Goal: Task Accomplishment & Management: Complete application form

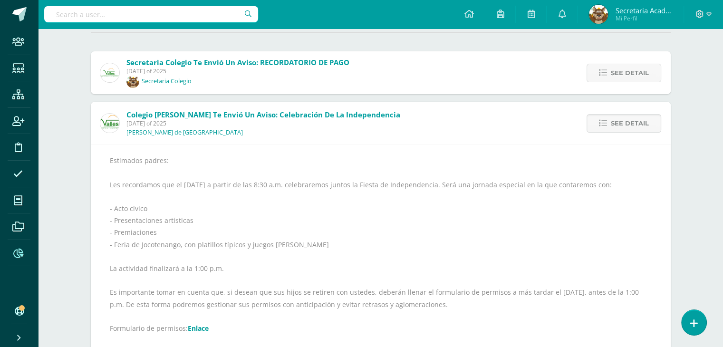
click at [17, 251] on icon at bounding box center [18, 254] width 10 height 10
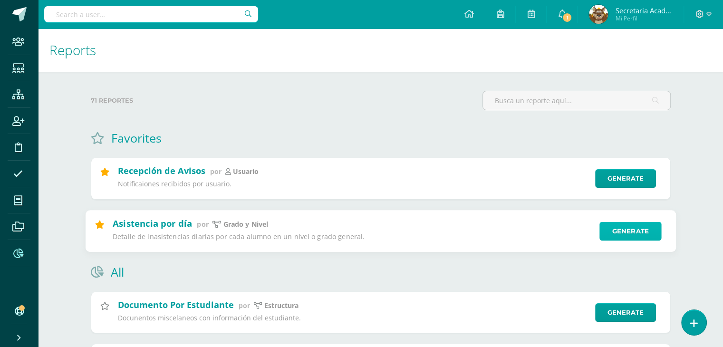
click at [624, 232] on link "Generate" at bounding box center [631, 231] width 62 height 19
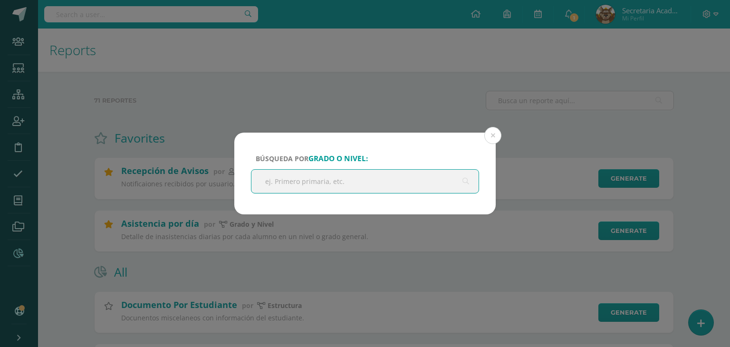
click at [332, 175] on input "text" at bounding box center [365, 181] width 227 height 23
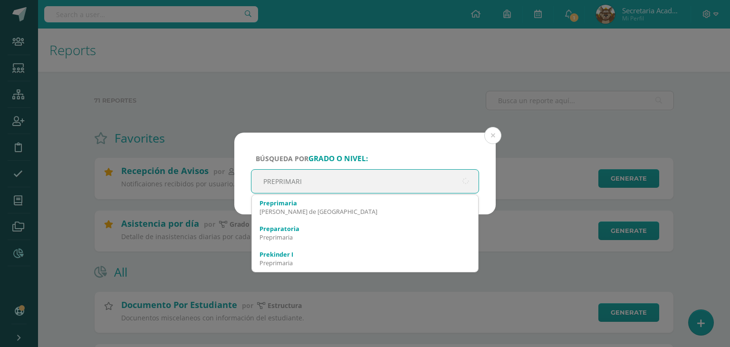
type input "PREPRIMARIA"
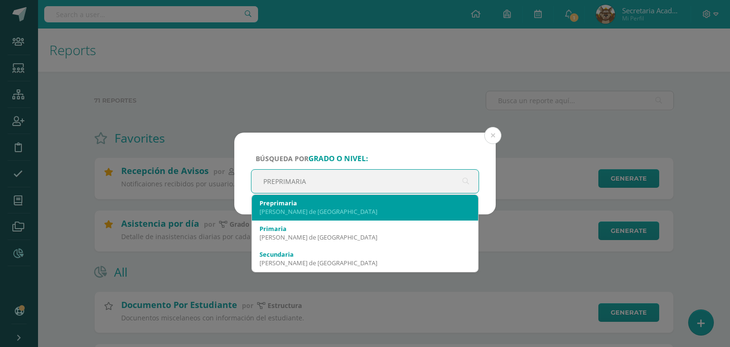
click at [292, 199] on div "Preprimaria" at bounding box center [365, 203] width 211 height 9
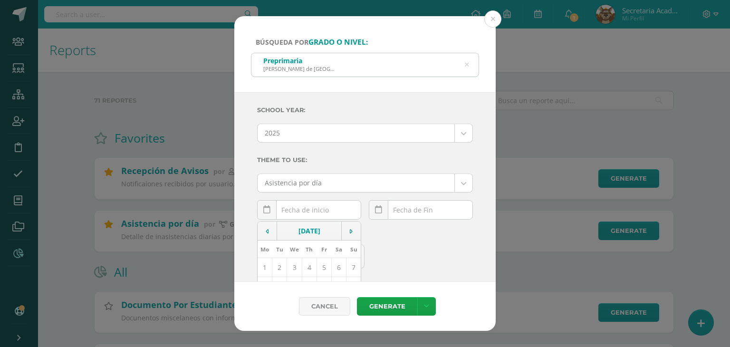
click at [300, 212] on div "September, 2025 Mo Tu We Th Fr Sa Su 1 2 3 4 5 6 7 8 9 10 11 12 13 14 15 16 17 …" at bounding box center [309, 213] width 104 height 27
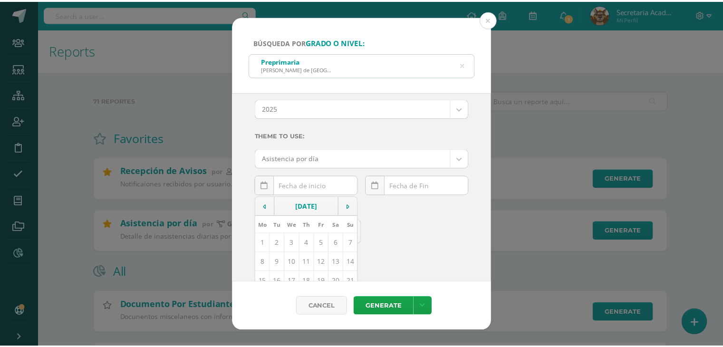
scroll to position [48, 0]
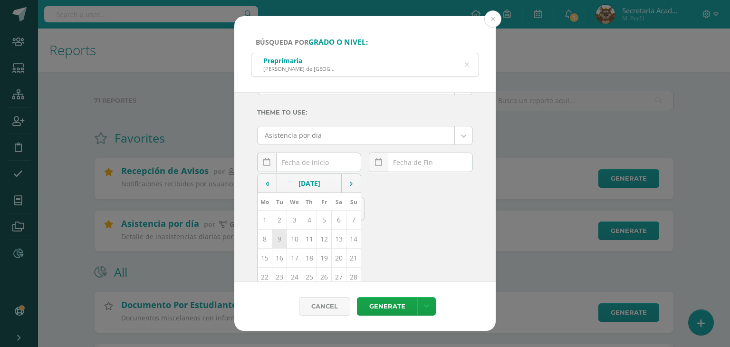
click at [282, 240] on td "9" at bounding box center [279, 239] width 15 height 19
type input "2025-09-09"
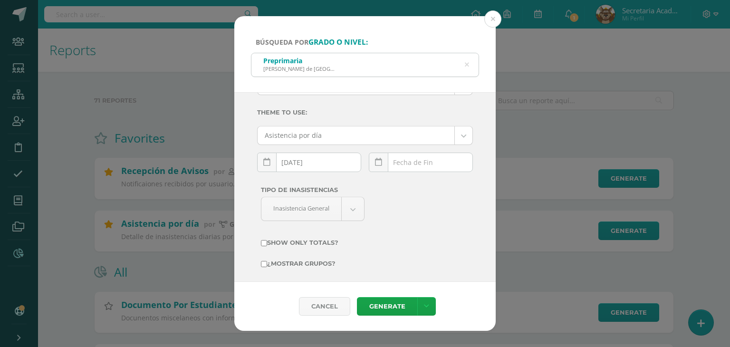
click at [416, 165] on div "September, 2025 Mo Tu We Th Fr Sa Su 1 2 3 4 5 6 7 8 9 10 11 12 13 14 15 16 17 …" at bounding box center [421, 166] width 104 height 27
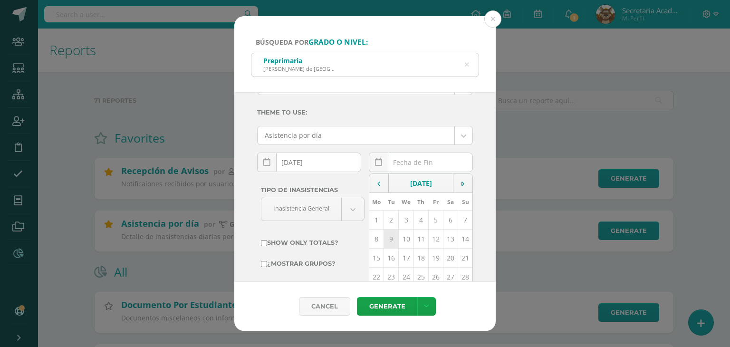
drag, startPoint x: 382, startPoint y: 239, endPoint x: 380, endPoint y: 284, distance: 44.7
click at [384, 239] on td "9" at bounding box center [391, 239] width 15 height 19
type input "2025-09-09"
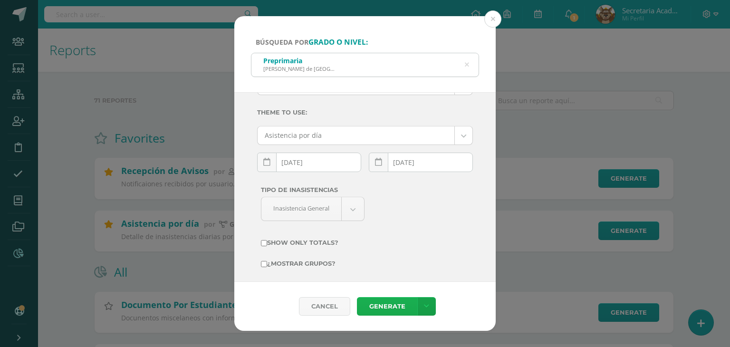
click at [381, 305] on link "Generate" at bounding box center [387, 306] width 60 height 19
click at [468, 65] on icon at bounding box center [467, 65] width 4 height 24
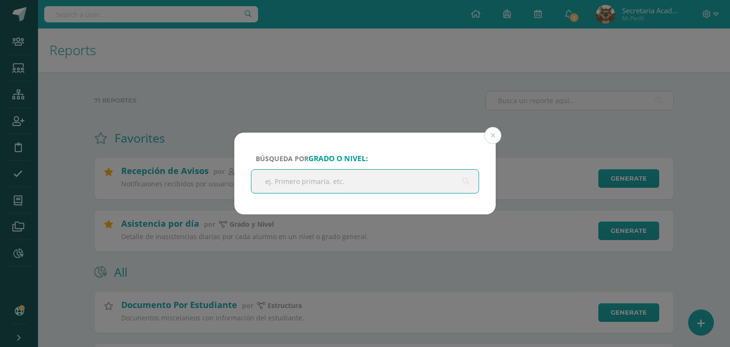
click at [326, 181] on input "text" at bounding box center [365, 181] width 227 height 23
type input "PRIMARIA"
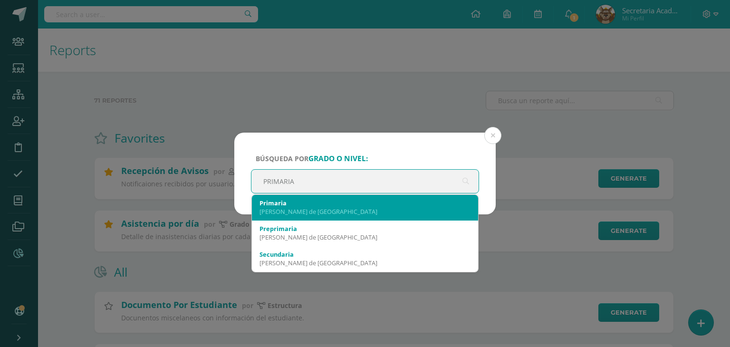
click at [294, 200] on div "Primaria" at bounding box center [365, 203] width 211 height 9
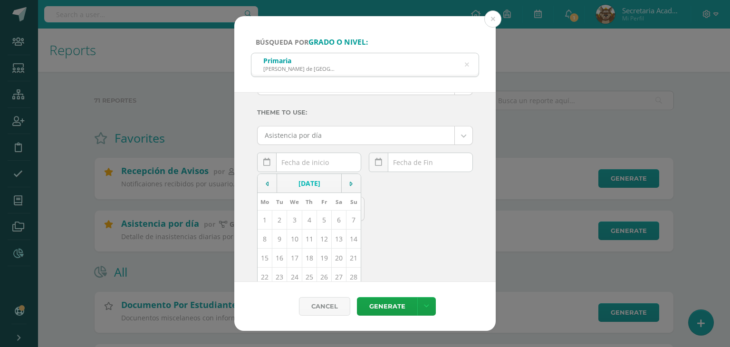
click at [319, 166] on div "September, 2025 Mo Tu We Th Fr Sa Su 1 2 3 4 5 6 7 8 9 10 11 12 13 14 15 16 17 …" at bounding box center [309, 166] width 104 height 27
click at [306, 238] on td "11" at bounding box center [309, 239] width 15 height 19
type input "[DATE]"
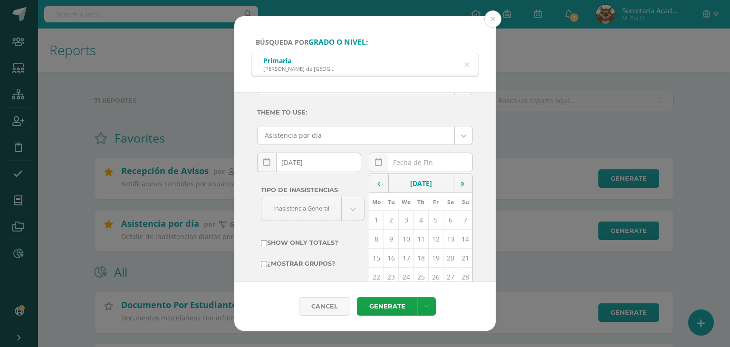
click at [421, 164] on div "September, 2025 Mo Tu We Th Fr Sa Su 1 2 3 4 5 6 7 8 9 10 11 12 13 14 15 16 17 …" at bounding box center [421, 166] width 104 height 27
click at [416, 236] on td "11" at bounding box center [421, 239] width 15 height 19
type input "[DATE]"
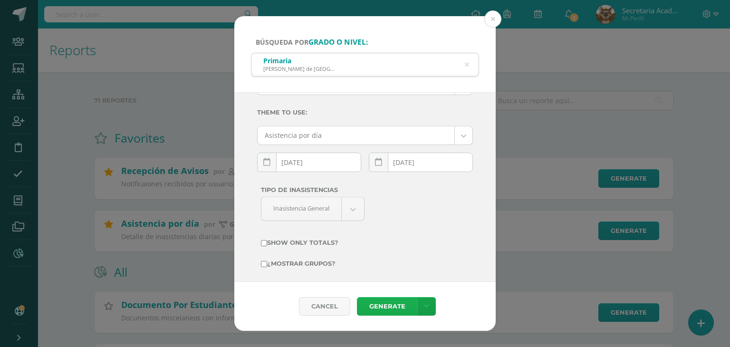
click at [384, 305] on link "Generate" at bounding box center [387, 306] width 60 height 19
click at [466, 61] on icon at bounding box center [467, 65] width 4 height 24
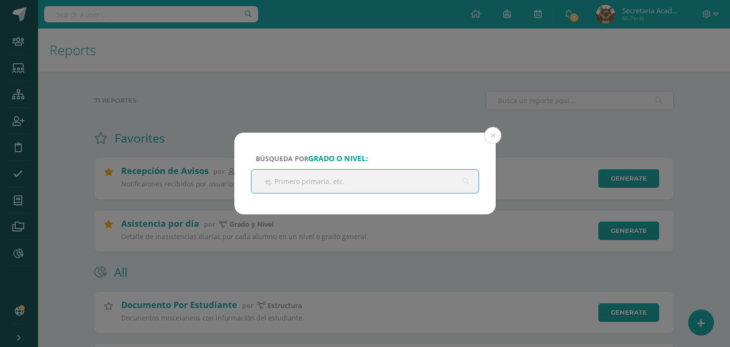
click at [349, 185] on input "text" at bounding box center [365, 181] width 227 height 23
type input "SECUNDARIA"
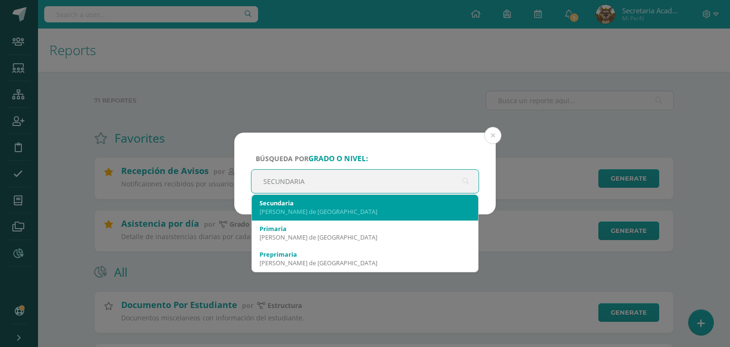
click at [316, 202] on div "Secundaria" at bounding box center [365, 203] width 211 height 9
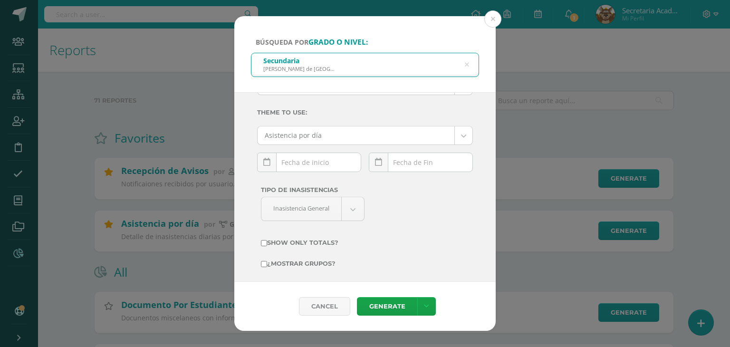
click at [297, 156] on input "text" at bounding box center [309, 162] width 103 height 19
click at [313, 157] on input "text" at bounding box center [309, 162] width 103 height 19
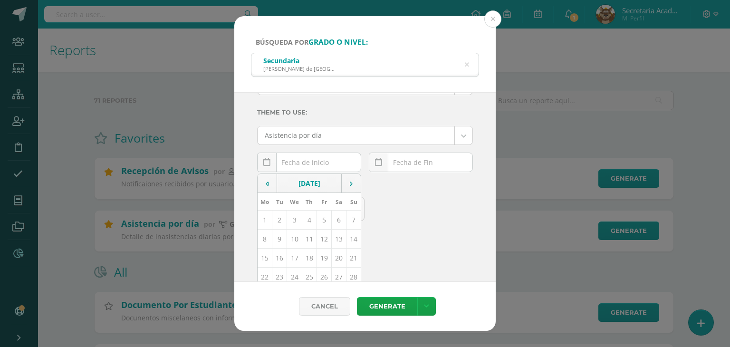
click at [307, 237] on td "11" at bounding box center [309, 239] width 15 height 19
type input "[DATE]"
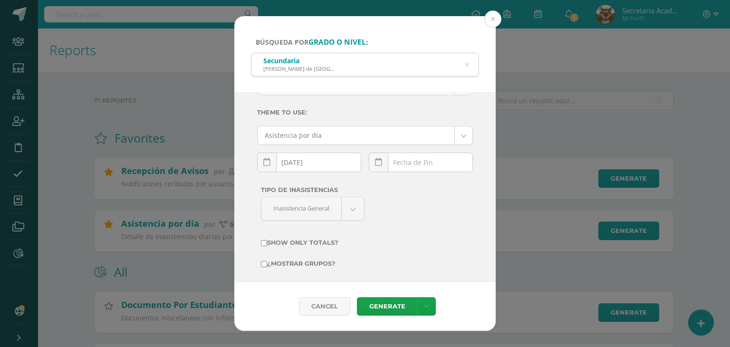
click at [394, 163] on div "September, 2025 Mo Tu We Th Fr Sa Su 1 2 3 4 5 6 7 8 9 10 11 12 13 14 15 16 17 …" at bounding box center [421, 166] width 104 height 27
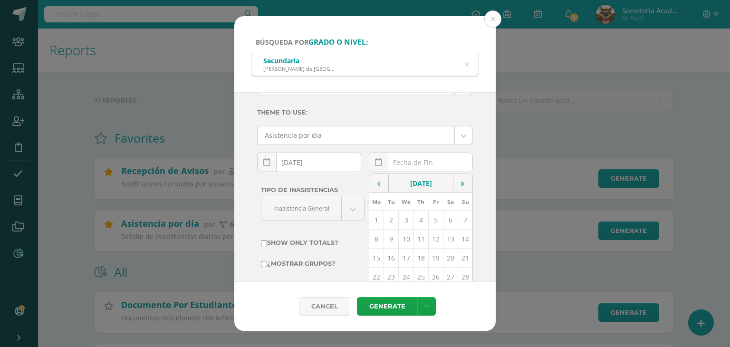
click at [418, 238] on td "11" at bounding box center [421, 239] width 15 height 19
type input "[DATE]"
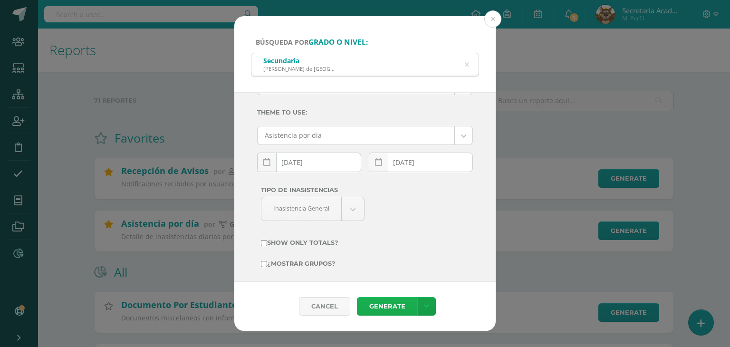
click at [394, 301] on link "Generate" at bounding box center [387, 306] width 60 height 19
click at [494, 23] on button at bounding box center [492, 18] width 17 height 17
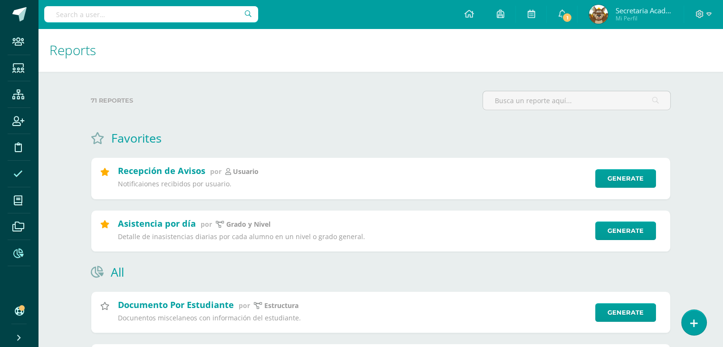
click at [23, 169] on span at bounding box center [18, 173] width 21 height 21
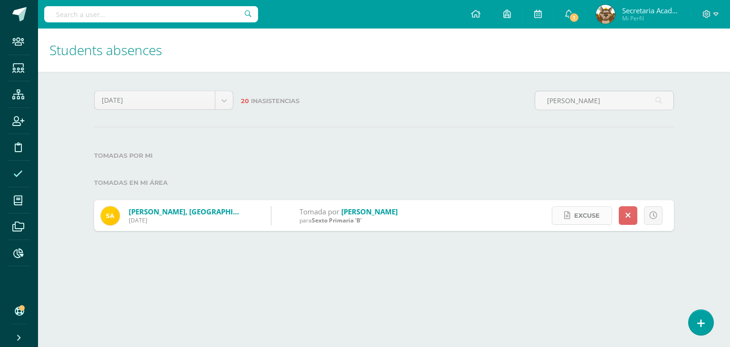
type input "ARGUETA"
click at [572, 216] on link "Excuse" at bounding box center [582, 215] width 60 height 19
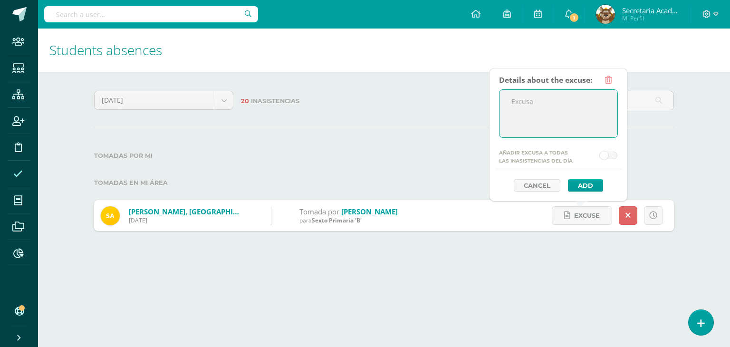
click at [559, 110] on textarea at bounding box center [559, 114] width 118 height 48
type textarea "e"
type textarea "El alumno se encuentra ausente por viaje familiar,"
click at [576, 183] on button "Add" at bounding box center [585, 185] width 35 height 12
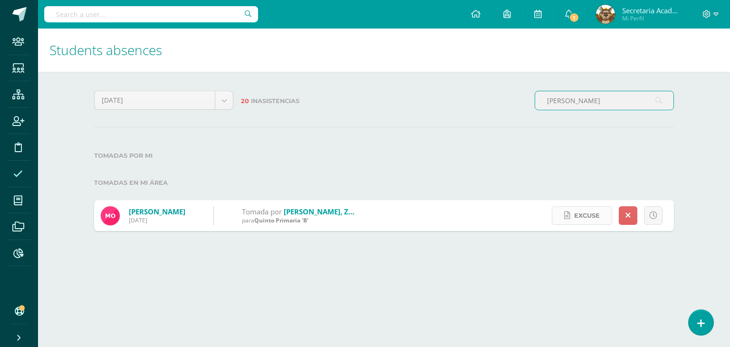
type input "mateo"
click at [582, 206] on link "Excuse" at bounding box center [582, 215] width 60 height 19
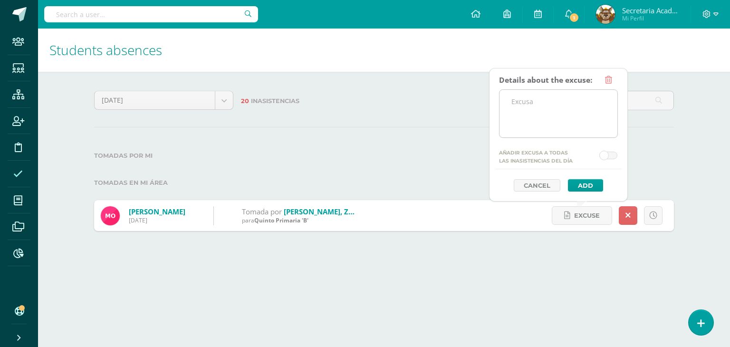
click at [548, 107] on textarea at bounding box center [559, 114] width 118 height 48
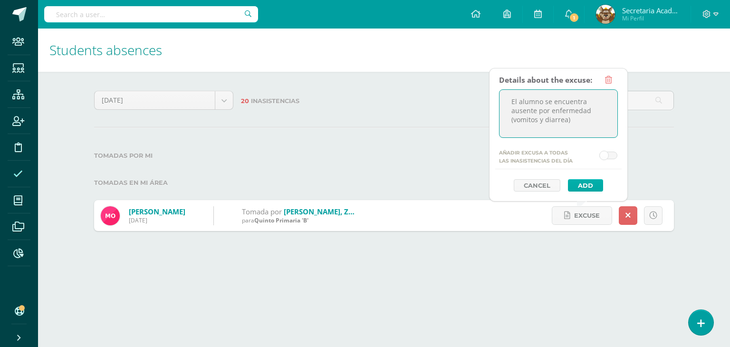
type textarea "El alumno se encuentra ausente por enfermedad (vomitos y diarrea)"
click button "Add"
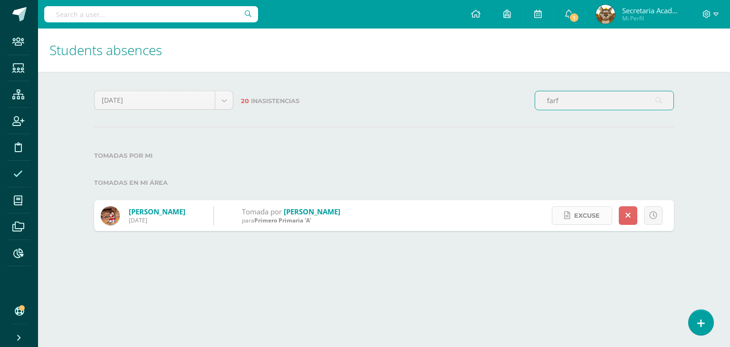
type input "farf"
click at [584, 221] on span "Excuse" at bounding box center [587, 216] width 26 height 18
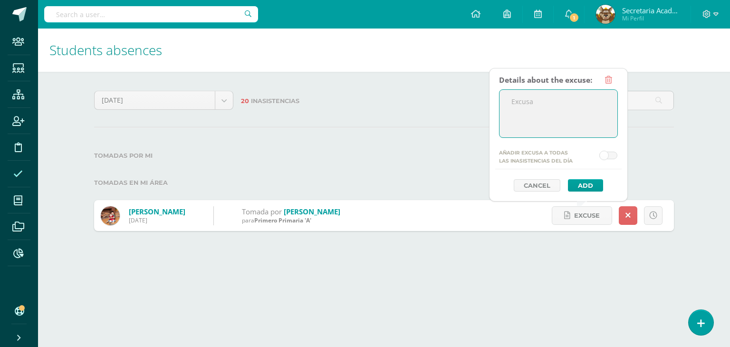
click at [568, 112] on textarea at bounding box center [559, 114] width 118 height 48
type textarea "EL alumno se encuentra ausente por tramites familiares."
click at [580, 183] on button "Add" at bounding box center [585, 185] width 35 height 12
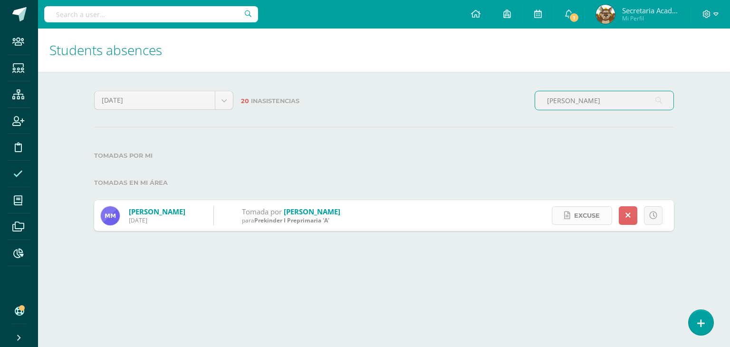
type input "[PERSON_NAME]"
click at [583, 216] on span "Excuse" at bounding box center [587, 216] width 26 height 18
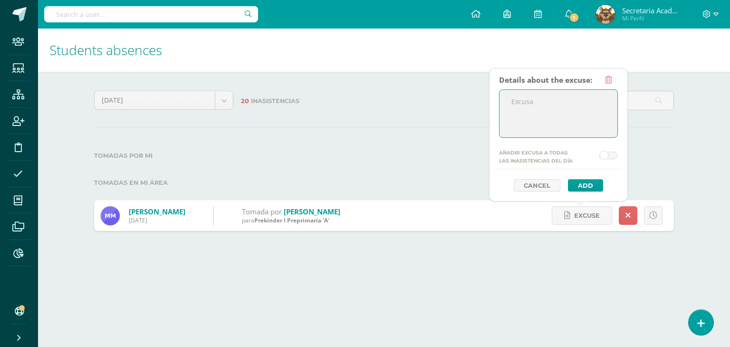
click at [567, 122] on textarea at bounding box center [559, 114] width 118 height 48
type textarea "E"
type textarea "El alumno se encuentra ausente por cita medica."
click at [586, 181] on button "Add" at bounding box center [585, 185] width 35 height 12
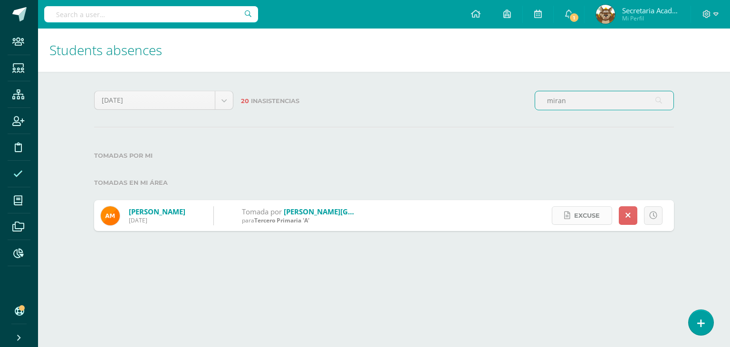
type input "miran"
click at [584, 208] on span "Excuse" at bounding box center [587, 216] width 26 height 18
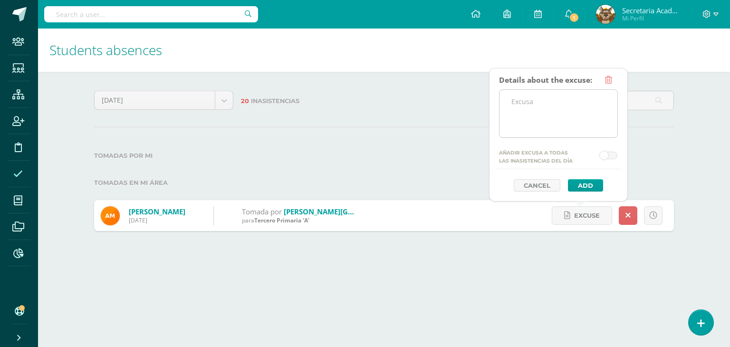
click at [546, 116] on textarea at bounding box center [559, 114] width 118 height 48
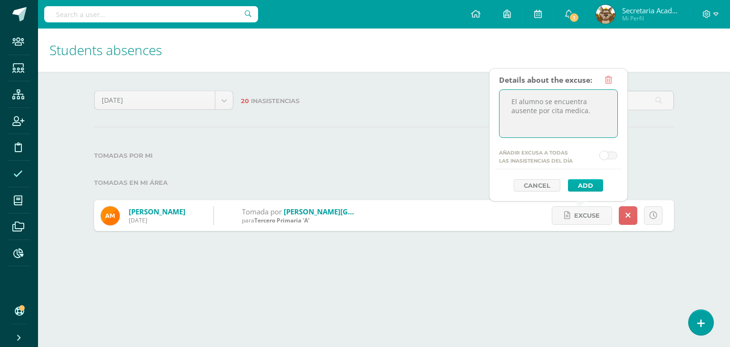
type textarea "El alumno se encuentra ausente por cita medica."
click at [577, 186] on button "Add" at bounding box center [585, 185] width 35 height 12
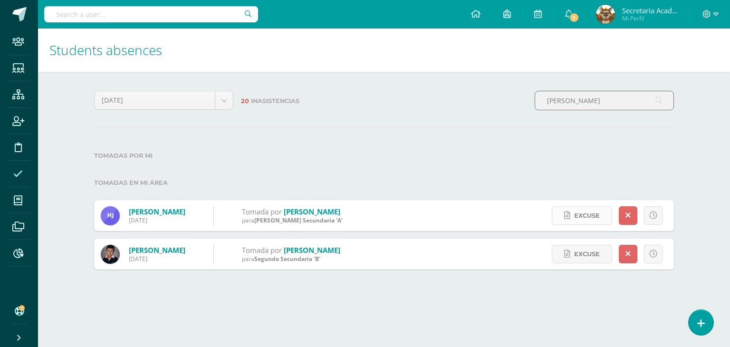
type input "jorge"
click at [595, 216] on span "Excuse" at bounding box center [587, 216] width 26 height 18
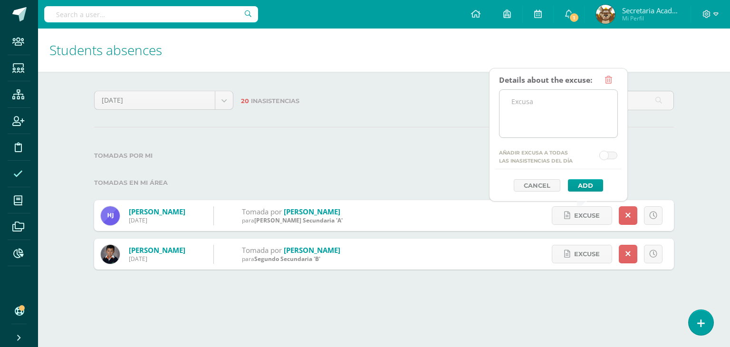
click at [554, 109] on textarea at bounding box center [559, 114] width 118 height 48
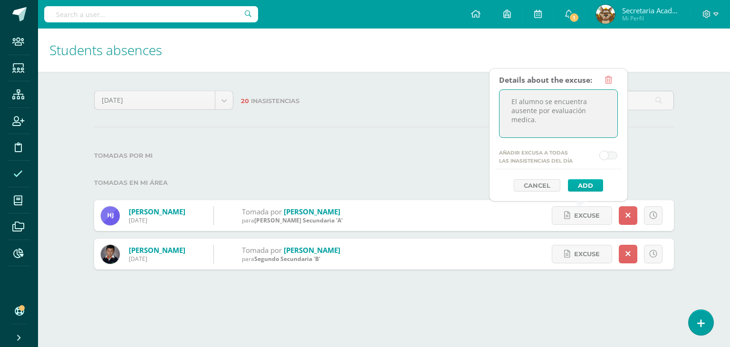
type textarea "El alumno se encuentra ausente por evaluación medica."
click at [581, 181] on button "Add" at bounding box center [585, 185] width 35 height 12
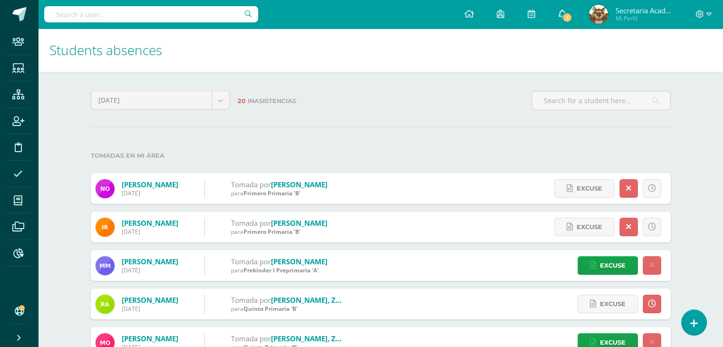
click at [563, 15] on span "1" at bounding box center [567, 17] width 10 height 10
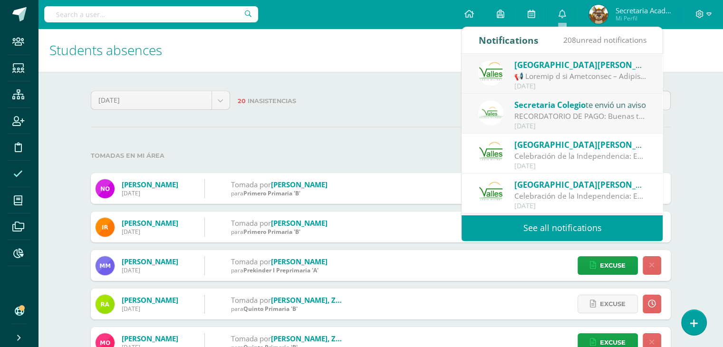
click at [552, 71] on div at bounding box center [580, 76] width 132 height 11
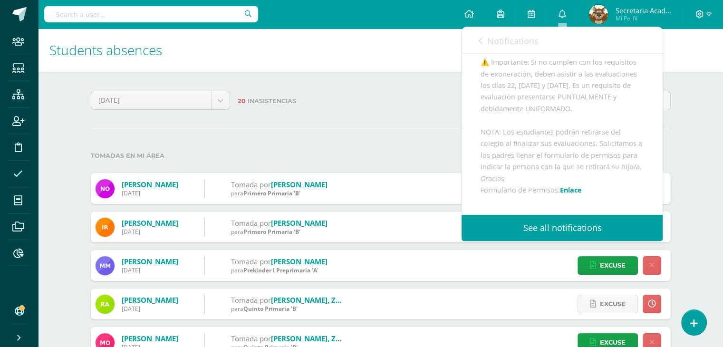
scroll to position [285, 0]
click at [571, 178] on link "Enlace" at bounding box center [571, 173] width 22 height 9
click at [571, 223] on link "See all notifications" at bounding box center [562, 228] width 201 height 26
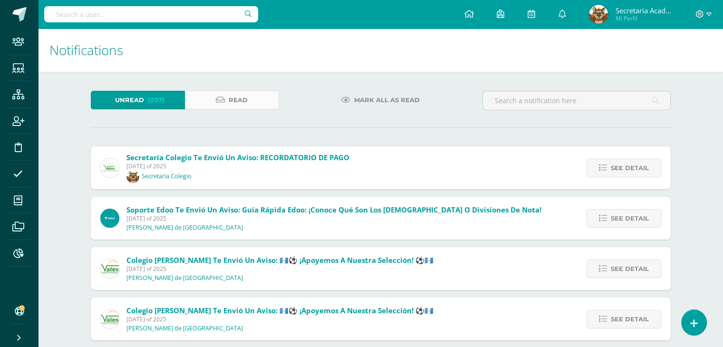
drag, startPoint x: 210, startPoint y: 102, endPoint x: 230, endPoint y: 107, distance: 20.6
click at [211, 101] on link "Read" at bounding box center [232, 100] width 94 height 19
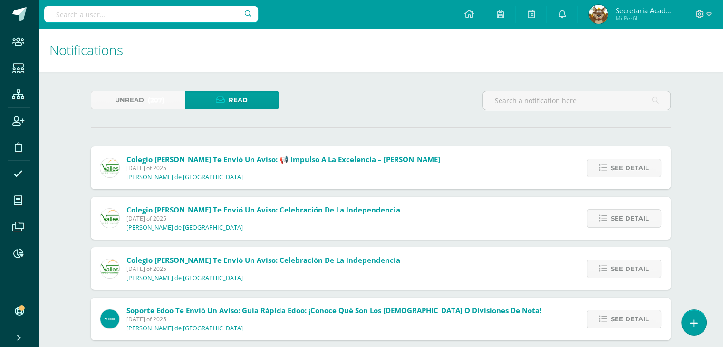
drag, startPoint x: 601, startPoint y: 167, endPoint x: 537, endPoint y: 165, distance: 64.2
click at [600, 168] on icon at bounding box center [603, 168] width 8 height 8
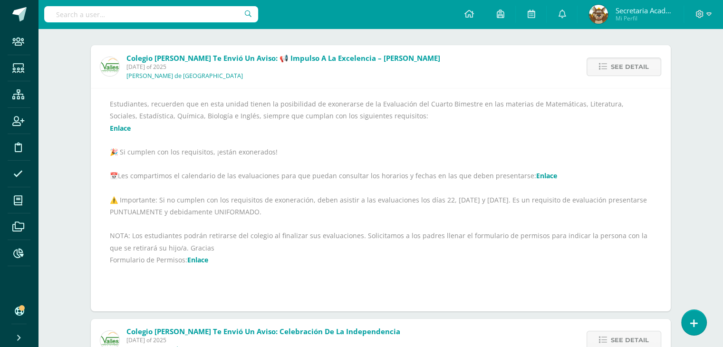
scroll to position [143, 0]
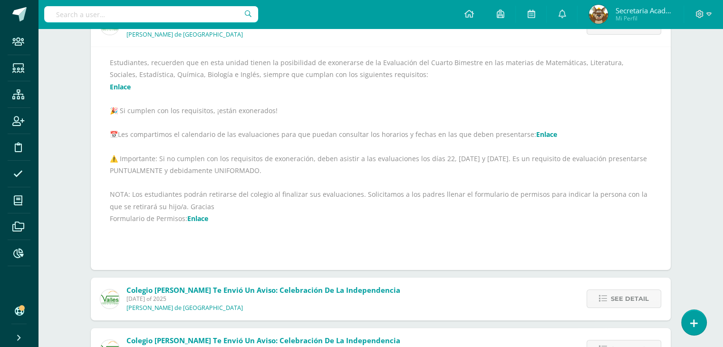
click at [536, 132] on link "Enlace" at bounding box center [546, 134] width 21 height 9
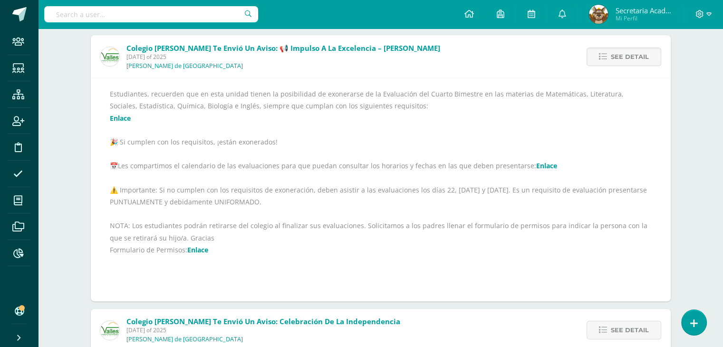
scroll to position [95, 0]
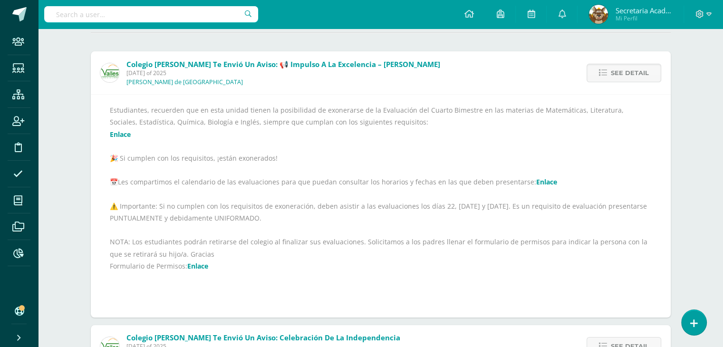
click at [124, 135] on link "Enlace" at bounding box center [120, 134] width 21 height 9
click at [23, 13] on span at bounding box center [19, 14] width 14 height 14
